Goal: Task Accomplishment & Management: Manage account settings

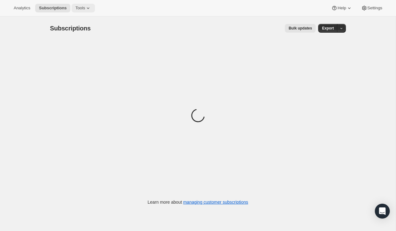
click at [85, 11] on button "Tools" at bounding box center [83, 8] width 23 height 9
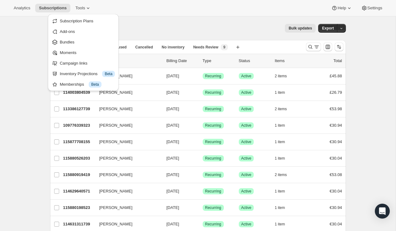
click at [208, 27] on div "Bulk updates" at bounding box center [206, 28] width 217 height 9
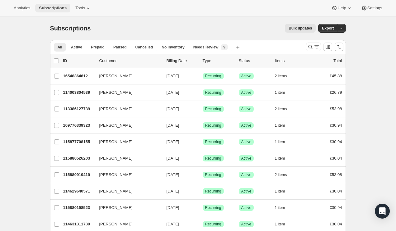
click at [61, 8] on span "Subscriptions" at bounding box center [53, 8] width 28 height 5
click at [88, 7] on icon at bounding box center [88, 8] width 6 height 6
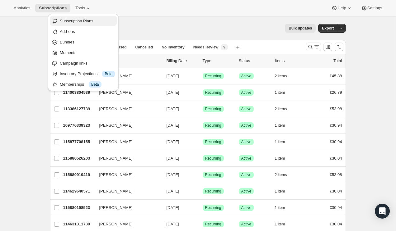
click at [73, 21] on span "Subscription Plans" at bounding box center [77, 21] width 34 height 5
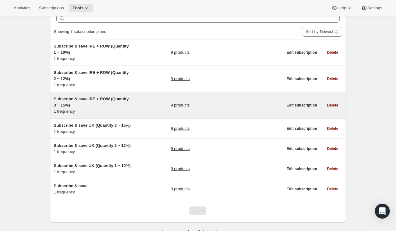
scroll to position [41, 0]
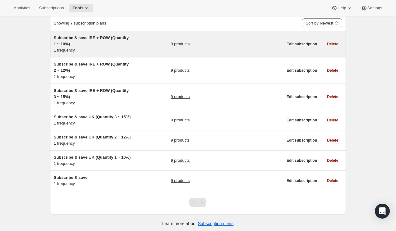
click at [183, 42] on link "9 products" at bounding box center [179, 44] width 19 height 6
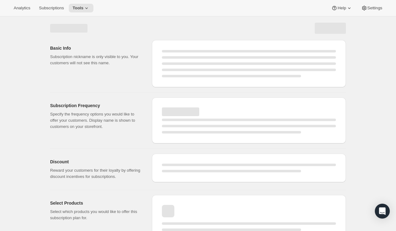
select select "WEEK"
select select "MONTH"
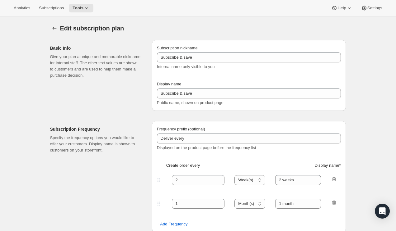
type input "Subscribe & save IRE + ROW (Quantity 1 ~ 10%)"
type input "Subscribe & save&nbsp;"
type input "5"
type input "4 weeks"
type input "10"
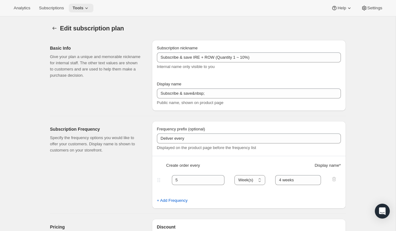
click at [79, 4] on button "Tools" at bounding box center [81, 8] width 25 height 9
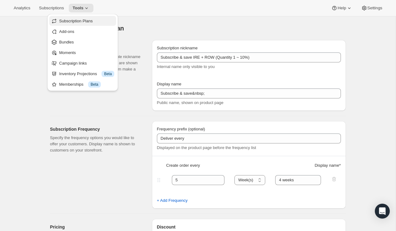
click at [72, 21] on span "Subscription Plans" at bounding box center [76, 21] width 34 height 5
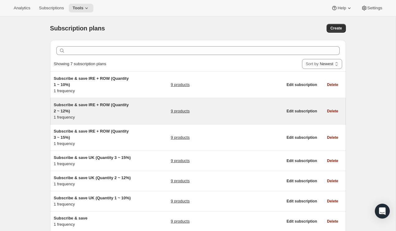
click at [94, 109] on h5 "Subscribe & save IRE + ROW (Quantity 2 ~ 12%)" at bounding box center [93, 108] width 78 height 12
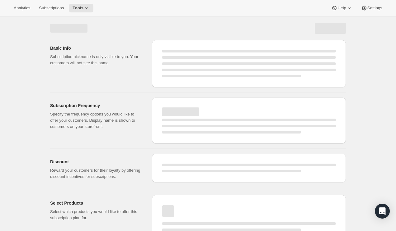
select select "WEEK"
select select "MONTH"
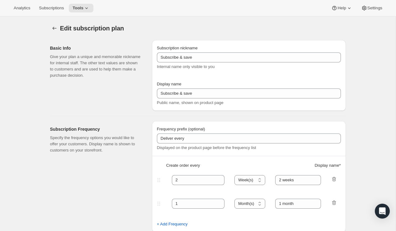
type input "Subscribe & save IRE + ROW (Quantity 2 ~ 12%)"
type input "Subscribe & save&nbsp;&nbsp;&nbsp"
type input "4"
type input "4 weeks"
type input "2"
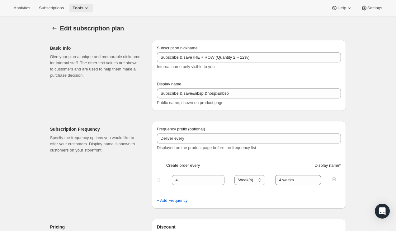
click at [81, 6] on span "Tools" at bounding box center [77, 8] width 11 height 5
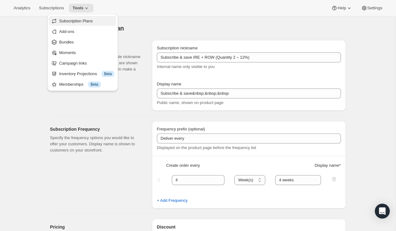
click at [74, 20] on span "Subscription Plans" at bounding box center [76, 21] width 34 height 5
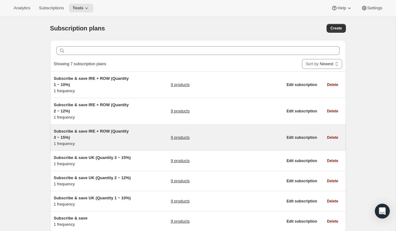
click at [108, 137] on h5 "Subscribe & save IRE + ROW (Quantity 3 ~ 15%)" at bounding box center [93, 134] width 78 height 12
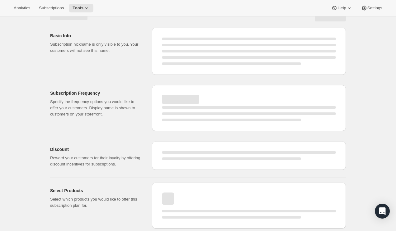
select select "WEEK"
select select "MONTH"
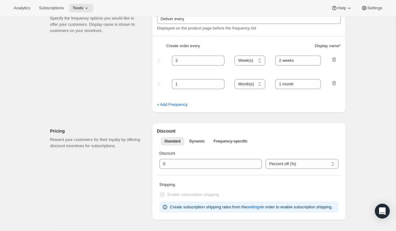
type input "Subscribe & save IRE + ROW (Quantity 3 ~ 15%)"
type input "4"
type input "4 weeks"
type input "3"
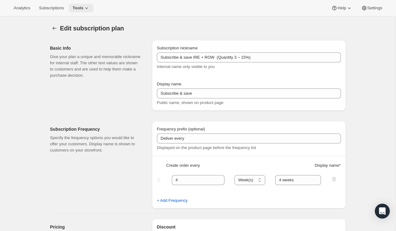
click at [89, 10] on icon at bounding box center [86, 8] width 6 height 6
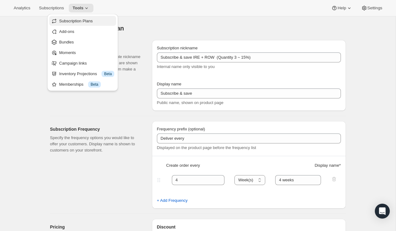
click at [77, 22] on span "Subscription Plans" at bounding box center [76, 21] width 34 height 5
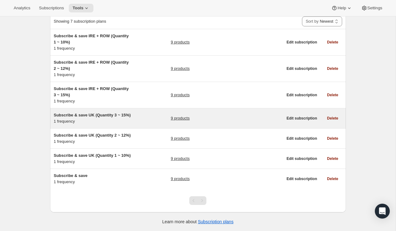
scroll to position [61, 0]
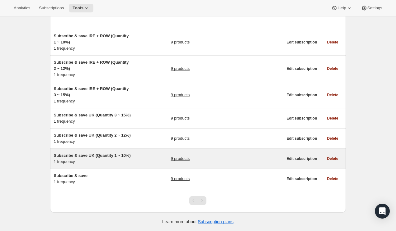
click at [103, 153] on span "Subscribe & save UK (Quantity 1 ~ 10%)" at bounding box center [92, 155] width 77 height 5
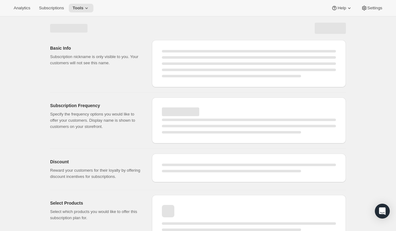
select select "WEEK"
select select "MONTH"
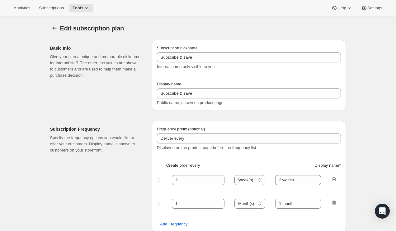
type input "Subscribe & save UK (Quantity 1 ~ 10%)"
type input "Subscribe & save&nbsp;&nbsp;"
type input "5"
type input "4 weeks"
type input "10"
